Goal: Feedback & Contribution: Leave review/rating

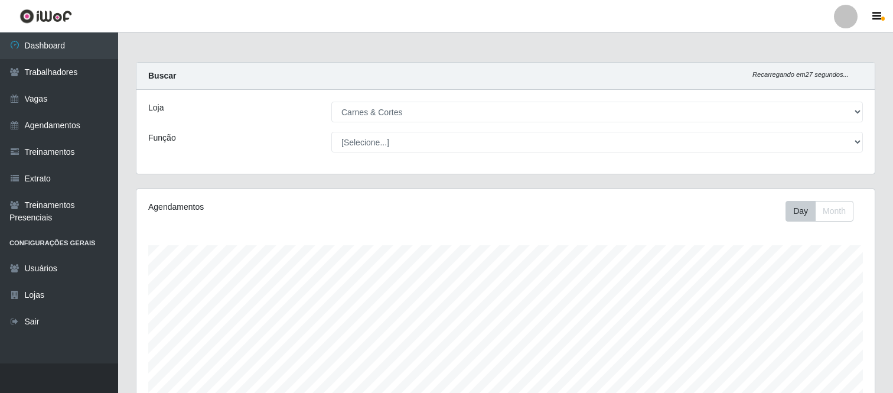
select select "433"
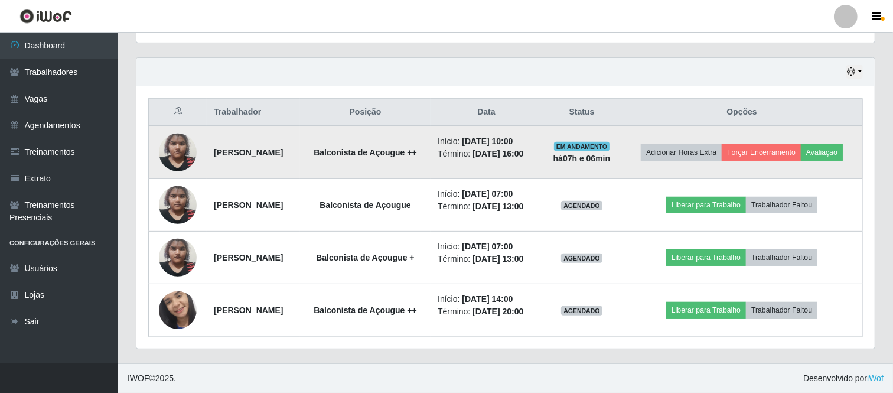
scroll to position [245, 738]
click at [830, 152] on button "Avaliação" at bounding box center [822, 152] width 42 height 17
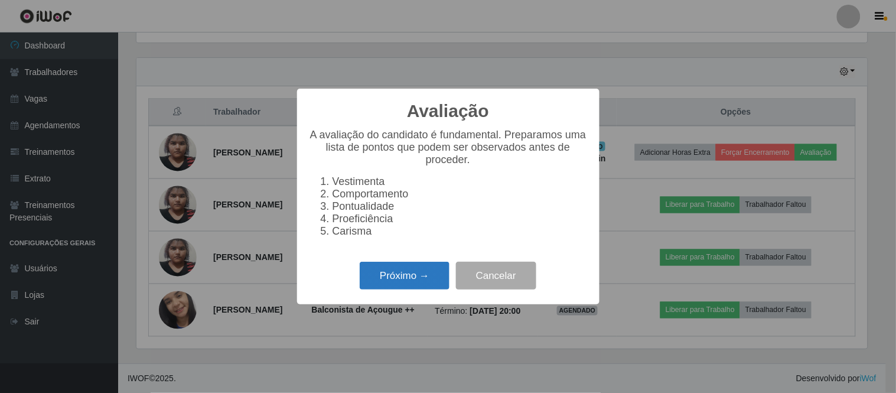
scroll to position [286, 0]
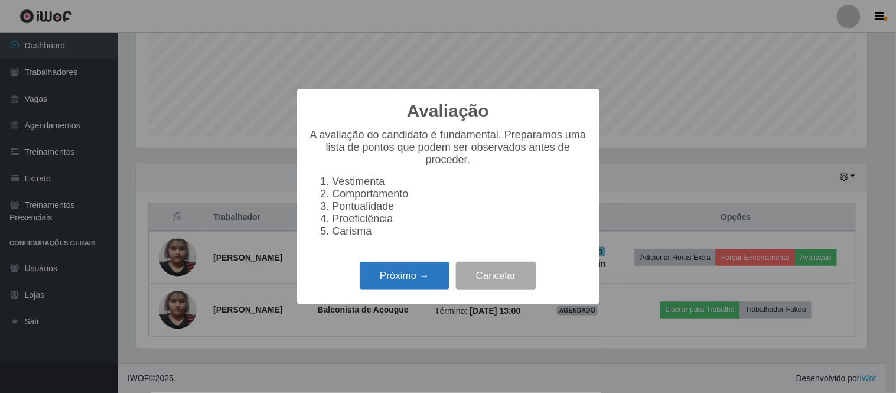
click at [409, 282] on button "Próximo →" at bounding box center [405, 276] width 90 height 28
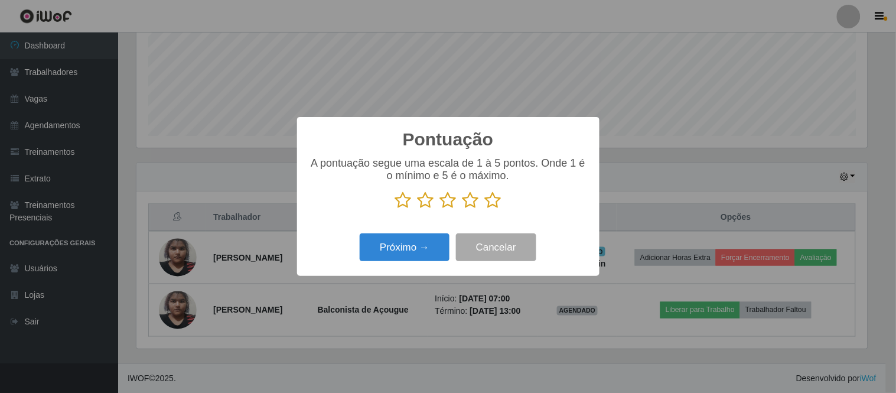
scroll to position [590369, 589883]
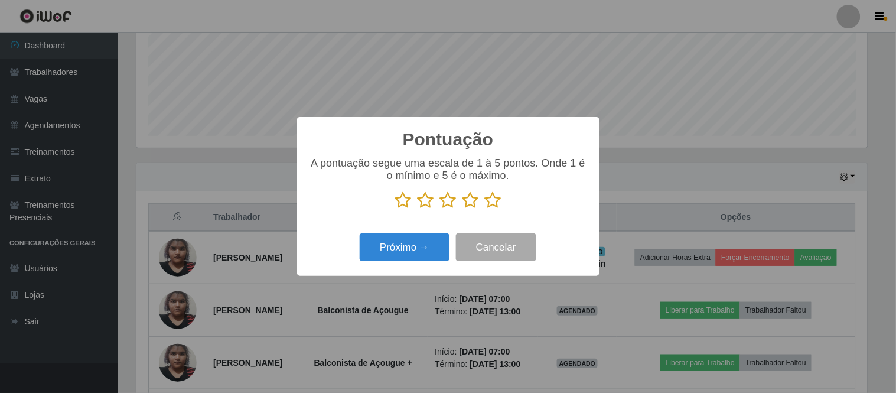
click at [470, 201] on icon at bounding box center [470, 200] width 17 height 18
click at [462, 209] on input "radio" at bounding box center [462, 209] width 0 height 0
click at [414, 252] on button "Próximo →" at bounding box center [405, 247] width 90 height 28
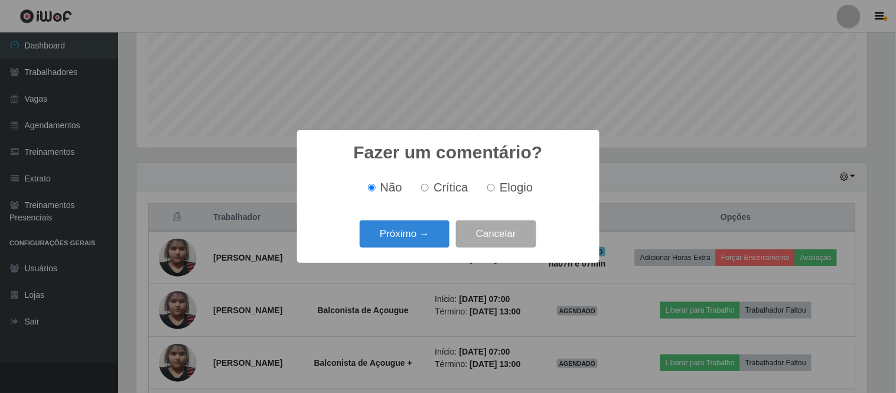
click at [492, 193] on label "Elogio" at bounding box center [508, 188] width 50 height 14
click at [492, 191] on input "Elogio" at bounding box center [491, 188] width 8 height 8
radio input "true"
click at [416, 238] on button "Próximo →" at bounding box center [405, 234] width 90 height 28
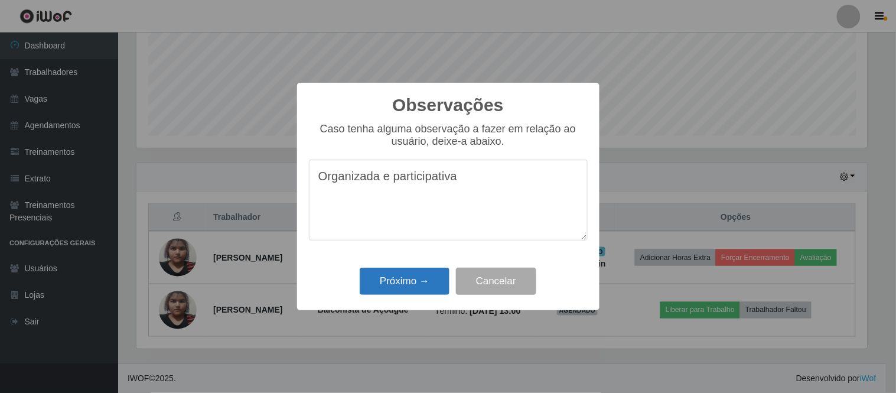
type textarea "Organizada e participativa"
click at [395, 282] on button "Próximo →" at bounding box center [405, 282] width 90 height 28
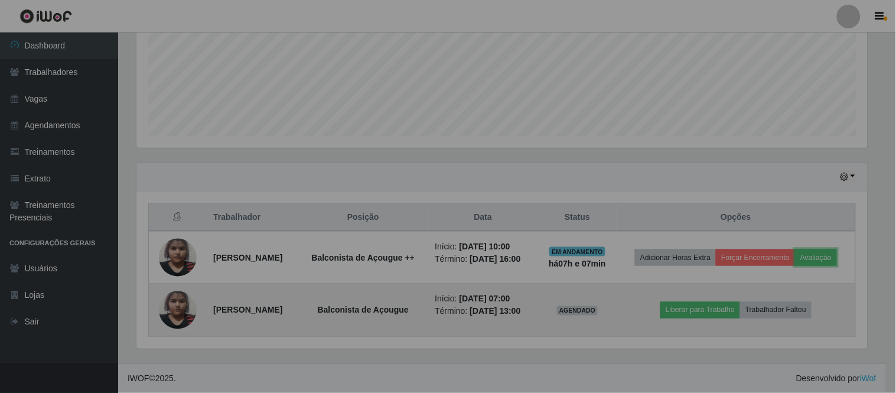
scroll to position [245, 738]
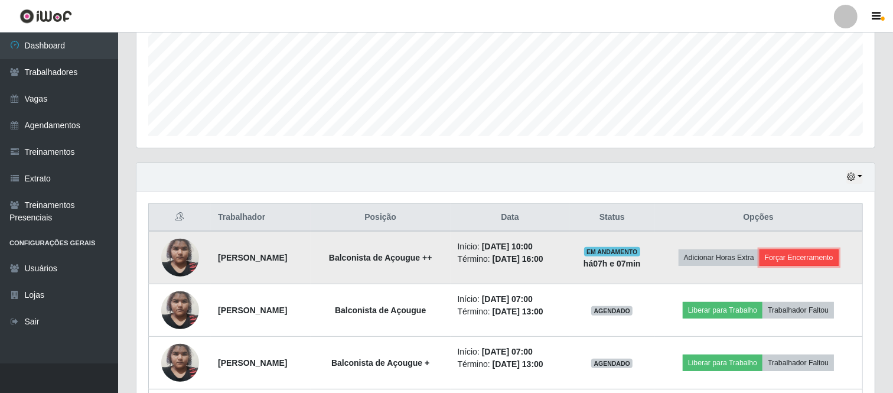
click at [807, 256] on button "Forçar Encerramento" at bounding box center [799, 257] width 79 height 17
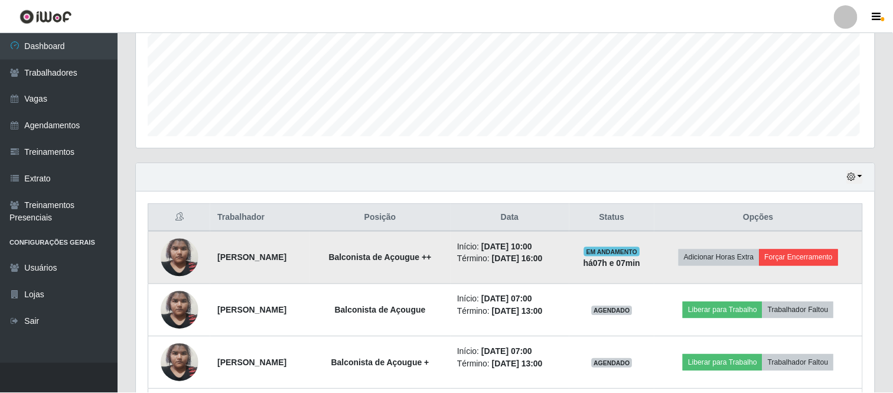
scroll to position [245, 731]
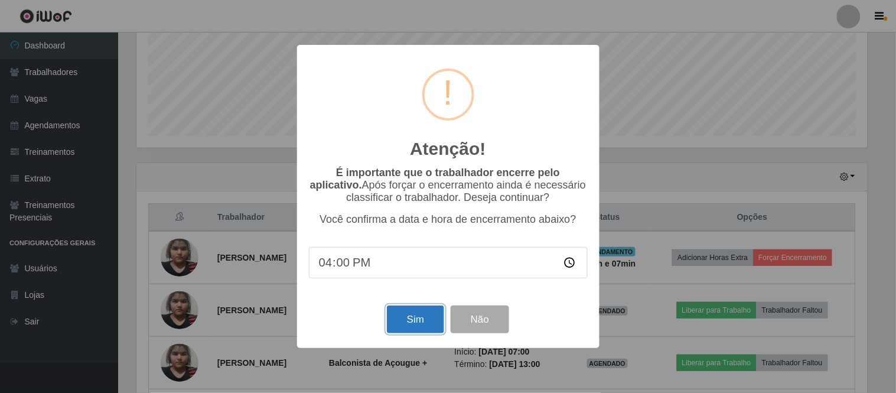
click at [410, 318] on button "Sim" at bounding box center [415, 319] width 57 height 28
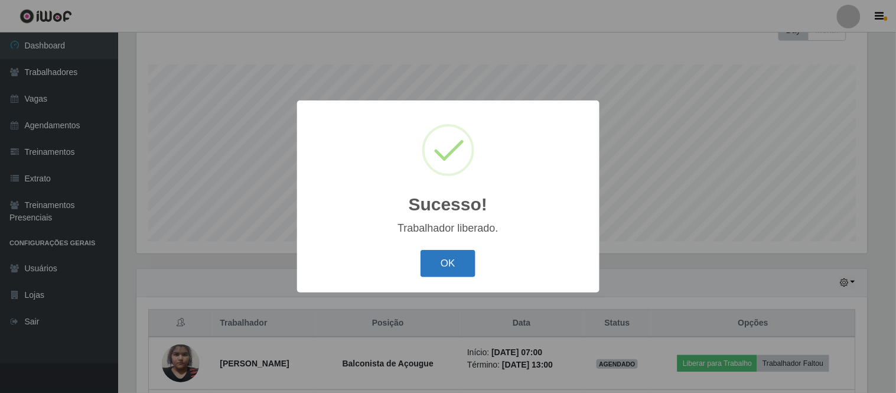
click at [451, 263] on button "OK" at bounding box center [448, 264] width 55 height 28
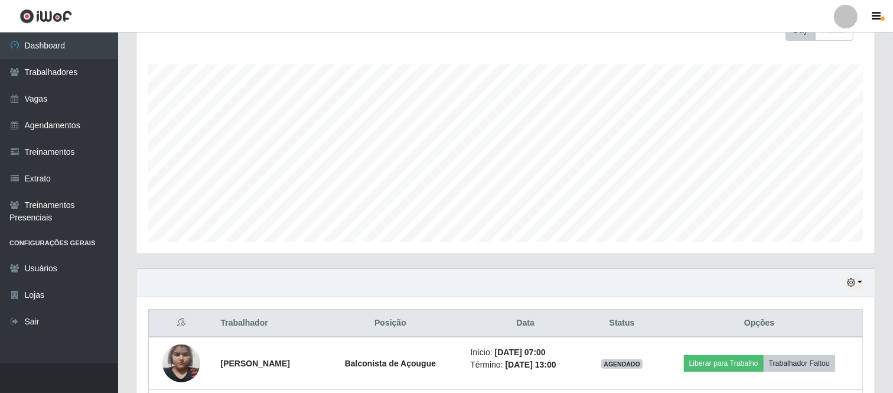
scroll to position [245, 738]
